Goal: Information Seeking & Learning: Find specific fact

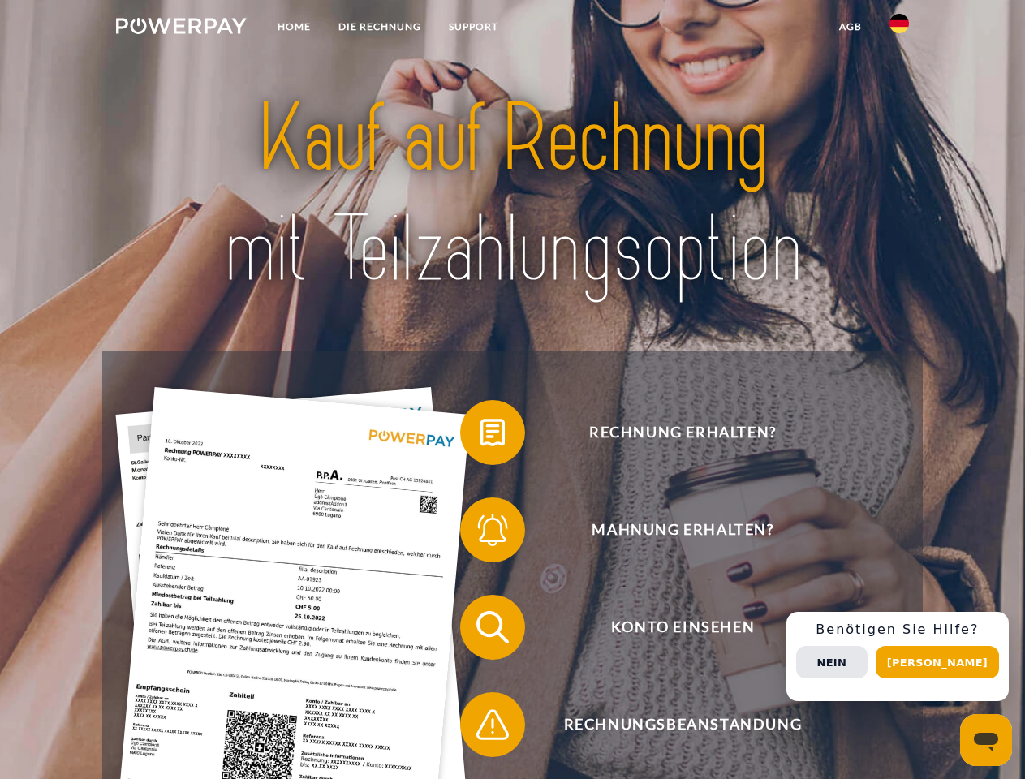
click at [181, 28] on img at bounding box center [181, 26] width 131 height 16
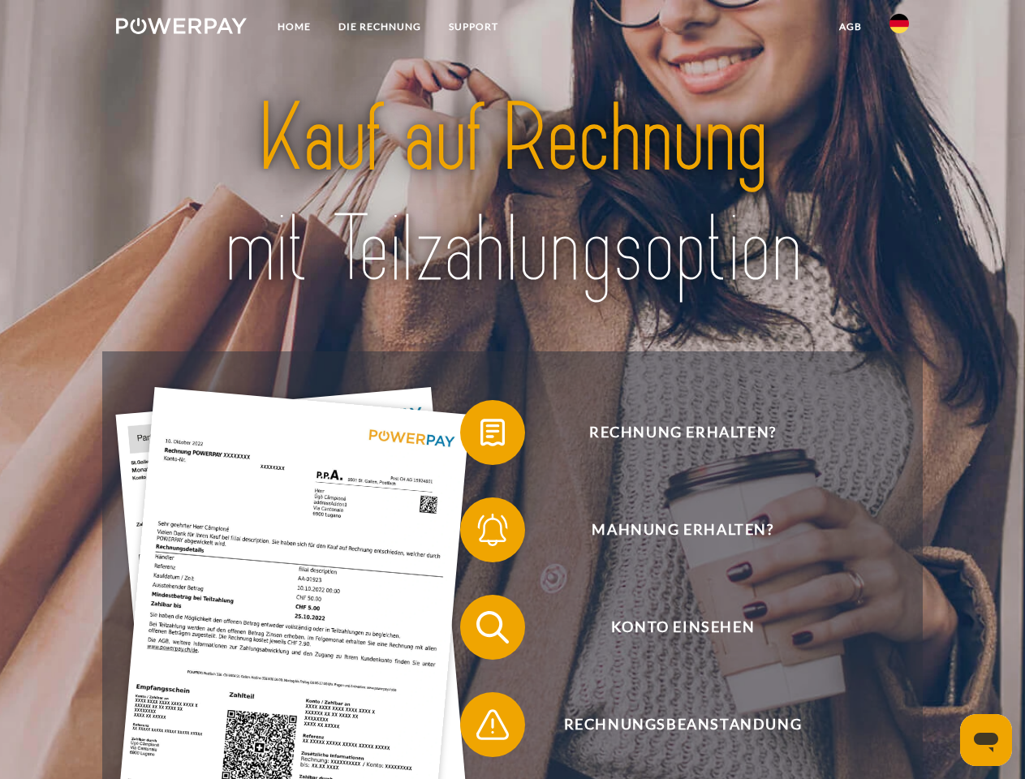
click at [899, 28] on img at bounding box center [898, 23] width 19 height 19
click at [849, 27] on link "agb" at bounding box center [850, 26] width 50 height 29
click at [480, 436] on span at bounding box center [468, 432] width 81 height 81
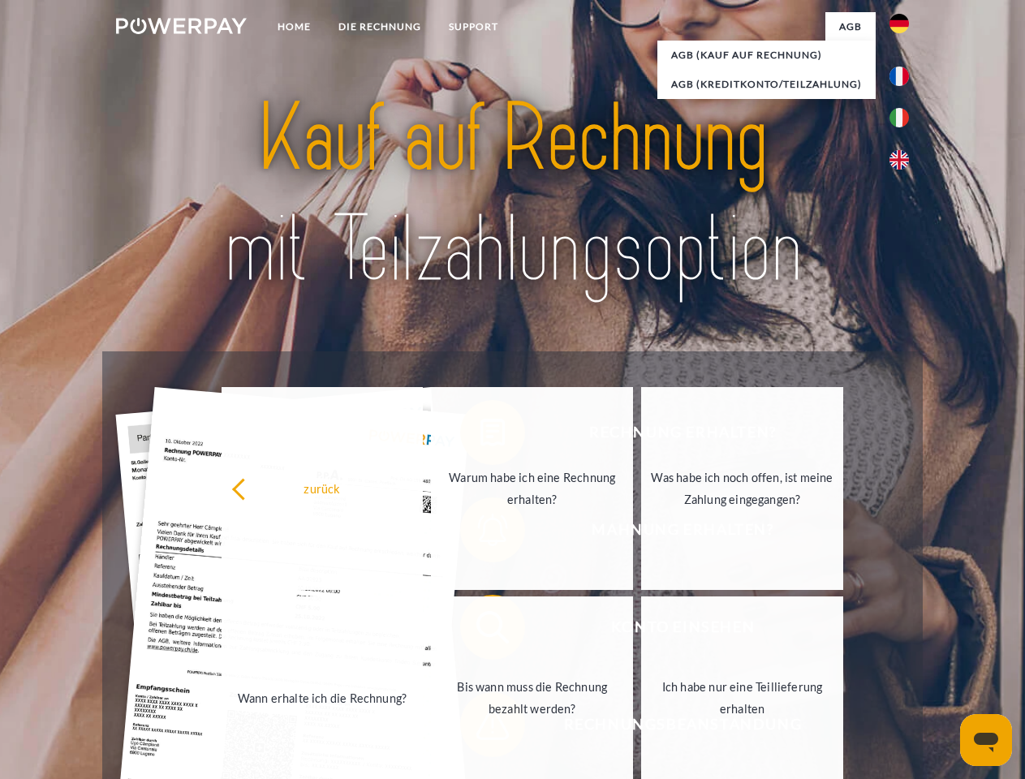
click at [480, 533] on div "Rechnung erhalten? Mahnung erhalten? Konto einsehen" at bounding box center [511, 675] width 819 height 649
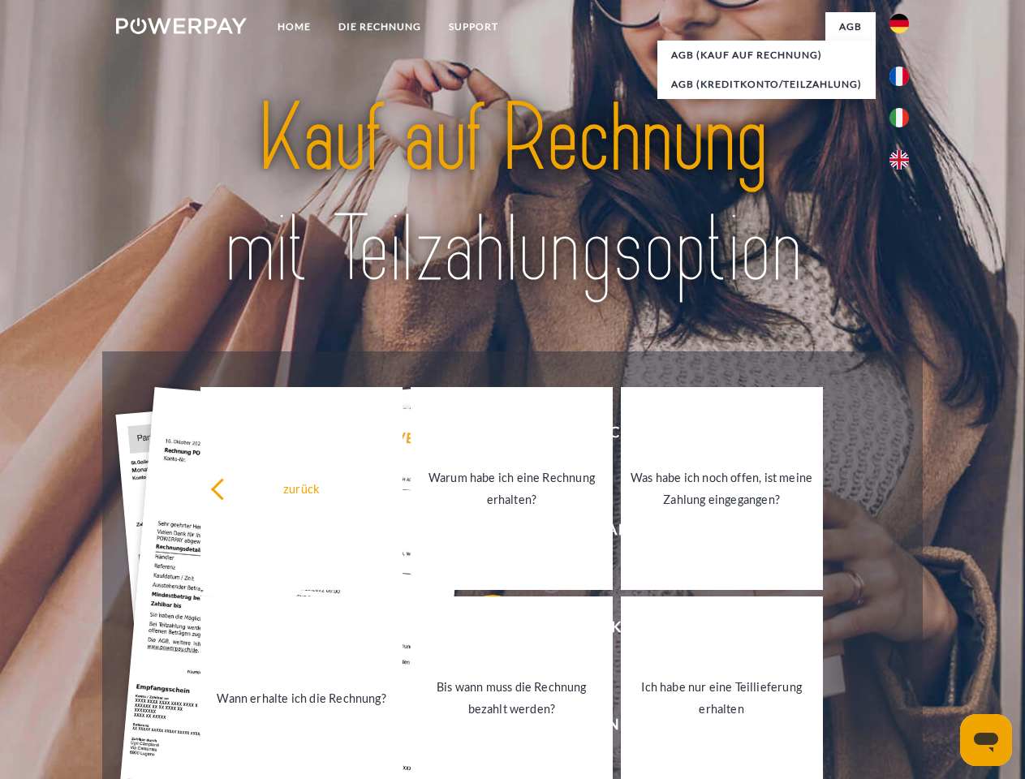
click at [480, 630] on link "Bis wann muss die Rechnung bezahlt werden?" at bounding box center [512, 697] width 202 height 203
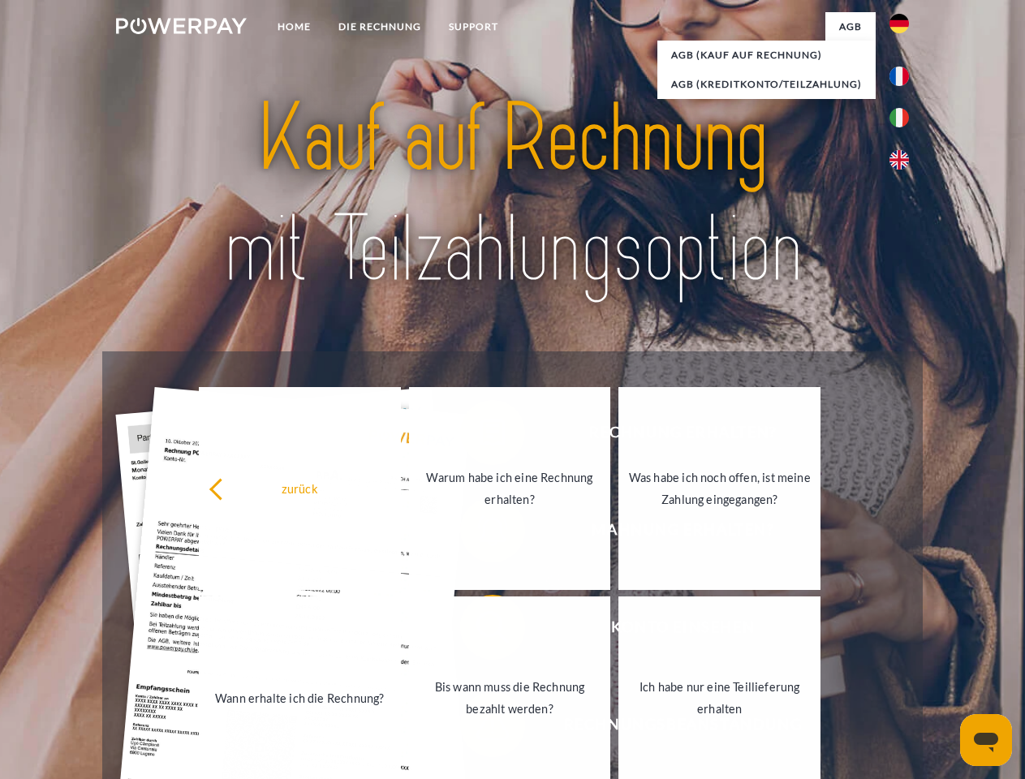
click at [480, 728] on link "Bis wann muss die Rechnung bezahlt werden?" at bounding box center [510, 697] width 202 height 203
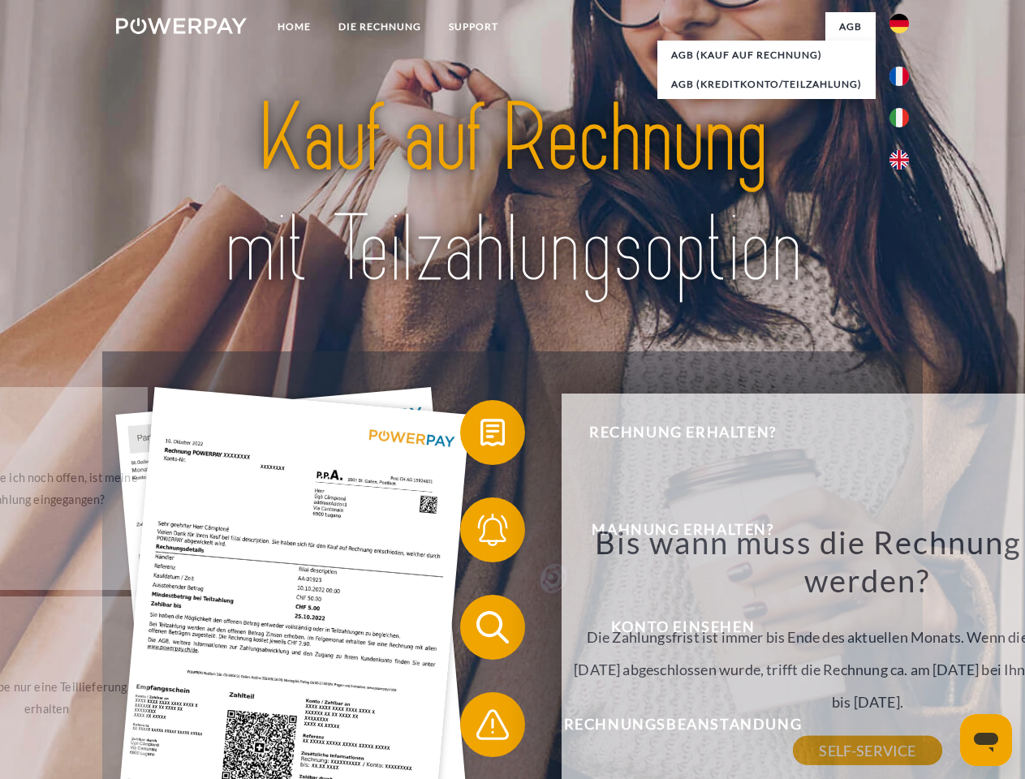
click at [903, 656] on div "Bis wann muss die Rechnung bezahlt werden? Die Zahlungsfrist ist immer bis Ende…" at bounding box center [867, 636] width 592 height 228
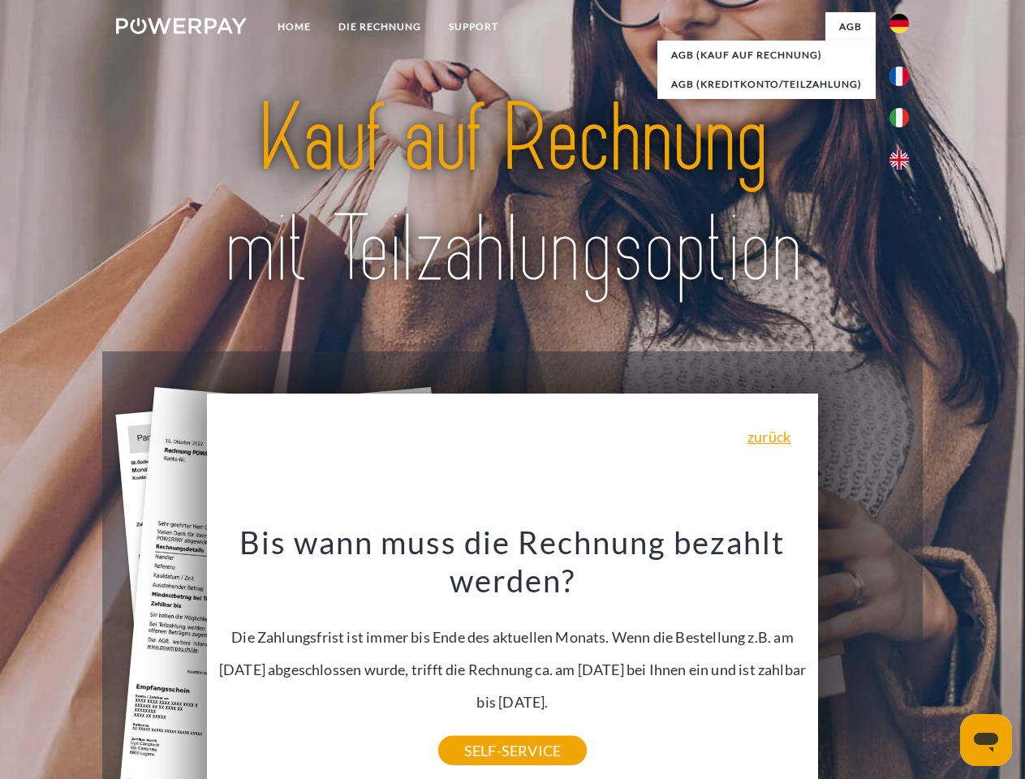
click at [863, 660] on span "Konto einsehen" at bounding box center [683, 627] width 398 height 65
click at [943, 662] on header "Home DIE RECHNUNG SUPPORT" at bounding box center [512, 560] width 1025 height 1120
